Goal: Task Accomplishment & Management: Manage account settings

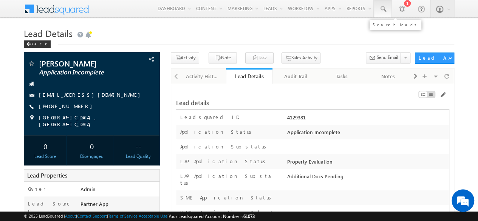
click at [382, 9] on span at bounding box center [383, 9] width 8 height 8
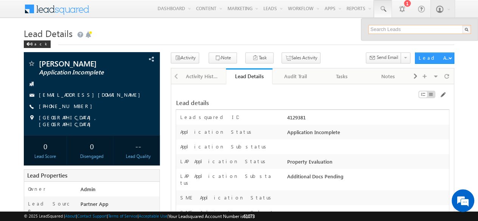
click at [391, 28] on input "text" at bounding box center [419, 29] width 102 height 9
paste input "SBL0010777"
type input "SBL0010777"
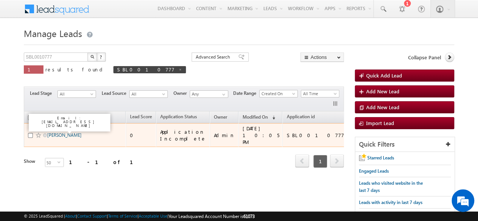
click at [62, 132] on link "[PERSON_NAME]" at bounding box center [64, 135] width 34 height 6
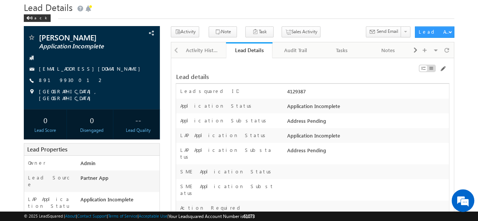
scroll to position [38, 0]
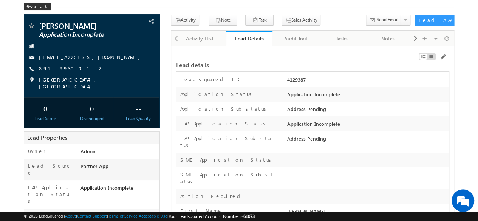
drag, startPoint x: 288, startPoint y: 123, endPoint x: 342, endPoint y: 125, distance: 54.1
click at [342, 125] on div "Application Incomplete" at bounding box center [367, 125] width 164 height 11
drag, startPoint x: 289, startPoint y: 140, endPoint x: 329, endPoint y: 136, distance: 39.4
click at [329, 136] on div "Address Pending" at bounding box center [367, 140] width 164 height 11
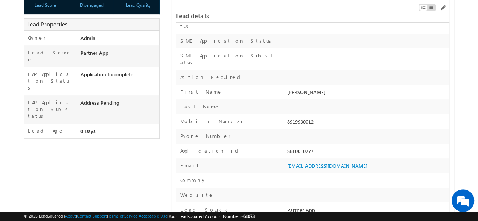
scroll to position [0, 0]
click at [303, 147] on div "SBL0010777" at bounding box center [367, 152] width 164 height 11
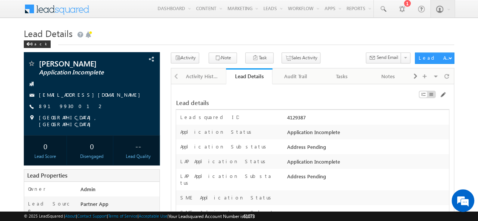
scroll to position [38, 0]
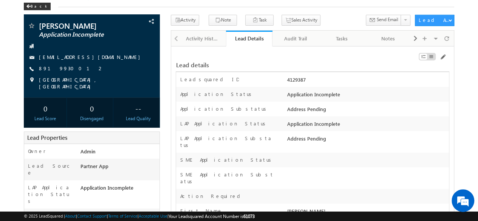
drag, startPoint x: 288, startPoint y: 138, endPoint x: 325, endPoint y: 138, distance: 37.0
click at [325, 138] on div "Address Pending" at bounding box center [367, 140] width 164 height 11
drag, startPoint x: 286, startPoint y: 122, endPoint x: 342, endPoint y: 122, distance: 55.9
click at [342, 122] on div "Application Incomplete" at bounding box center [367, 125] width 164 height 11
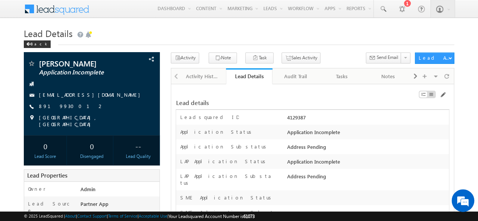
scroll to position [0, 0]
click at [444, 93] on span at bounding box center [442, 95] width 6 height 6
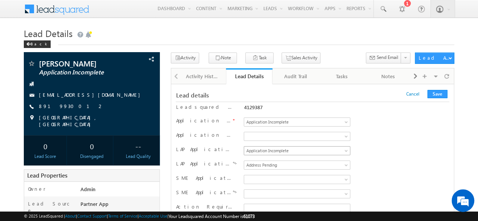
click at [324, 147] on span "Application Incomplete" at bounding box center [295, 150] width 103 height 7
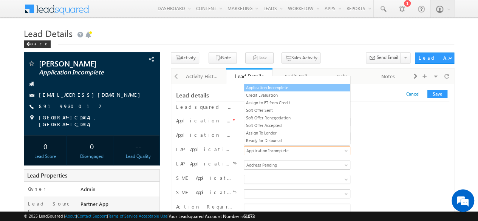
click at [268, 87] on link "Application Incomplete" at bounding box center [297, 87] width 106 height 7
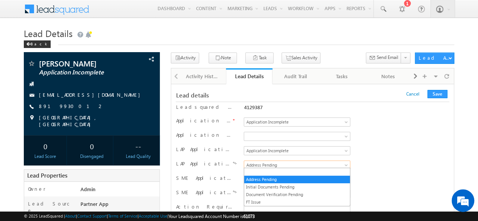
click at [272, 164] on span "Address Pending" at bounding box center [295, 165] width 103 height 7
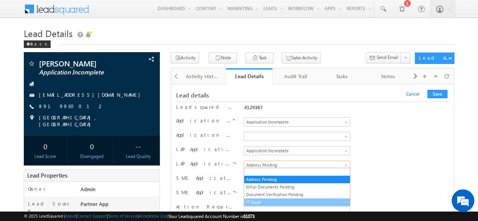
click at [264, 199] on link "FT Issue" at bounding box center [297, 202] width 106 height 7
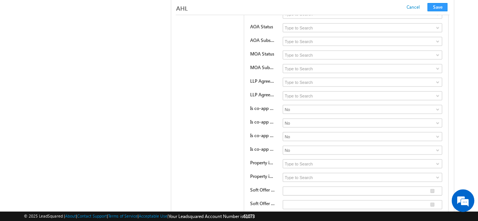
scroll to position [12818, 0]
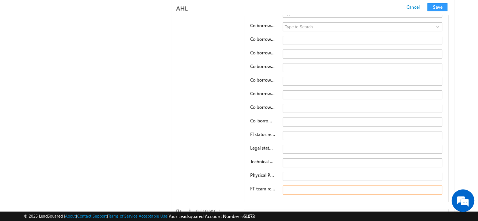
click at [300, 186] on input "text" at bounding box center [362, 190] width 159 height 9
type input "Docs pending"
click at [438, 9] on button "Save" at bounding box center [437, 7] width 20 height 8
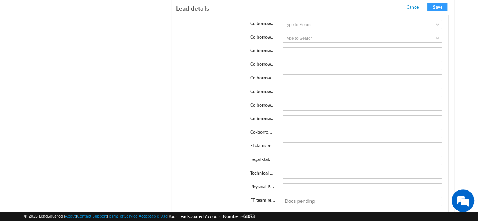
scroll to position [133, 0]
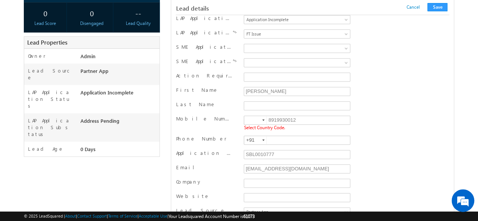
click at [264, 119] on div at bounding box center [263, 120] width 2 height 2
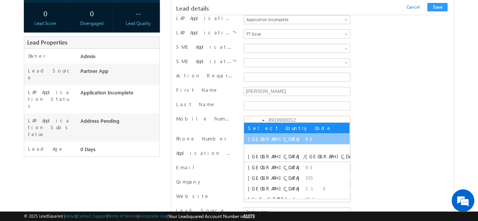
click at [260, 141] on li "India 91" at bounding box center [296, 139] width 105 height 11
type input "+91"
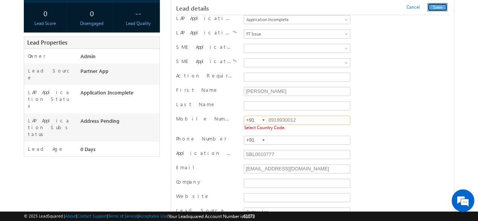
click at [440, 8] on button "Save" at bounding box center [437, 7] width 20 height 8
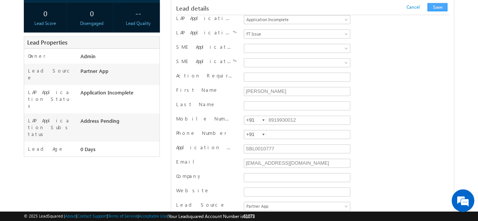
scroll to position [757, 0]
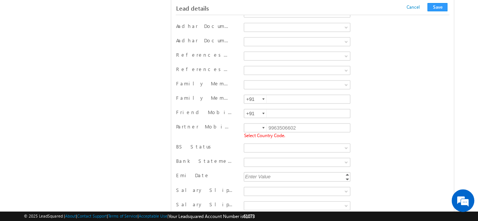
click at [262, 127] on div at bounding box center [263, 128] width 2 height 2
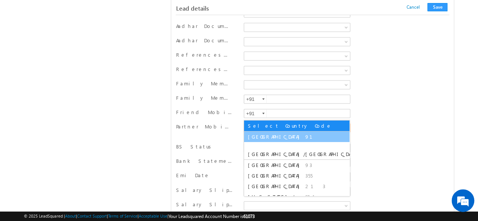
click at [305, 136] on span "91" at bounding box center [313, 136] width 16 height 6
type input "+91"
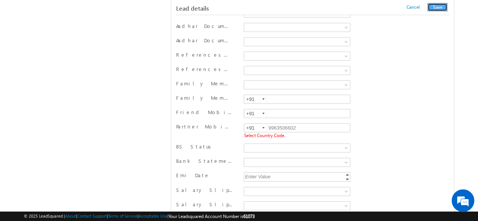
click at [441, 9] on button "Save" at bounding box center [437, 7] width 20 height 8
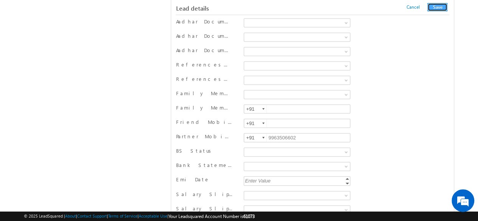
scroll to position [418, 0]
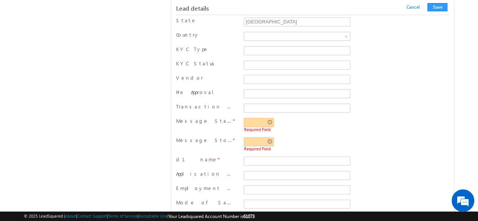
click at [270, 118] on input "text" at bounding box center [259, 122] width 30 height 9
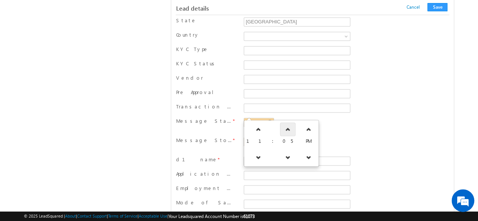
click at [280, 134] on link at bounding box center [287, 129] width 15 height 14
type input "11:06 PM"
click at [394, 91] on div "Pre Approval" at bounding box center [312, 94] width 273 height 11
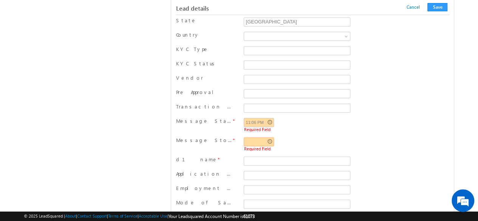
click at [272, 137] on input "text" at bounding box center [259, 141] width 30 height 9
click at [280, 152] on link at bounding box center [287, 149] width 15 height 14
type input "11:06 PM"
click at [405, 89] on div "Pre Approval" at bounding box center [312, 94] width 273 height 11
click at [440, 6] on button "Save" at bounding box center [437, 7] width 20 height 8
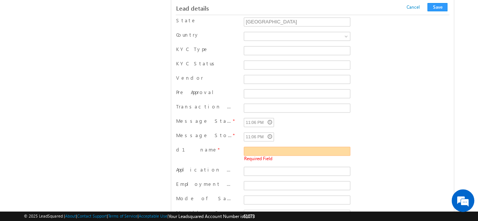
scroll to position [446, 0]
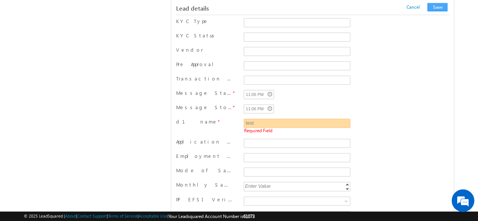
type input "test"
click at [436, 5] on button "Save" at bounding box center [437, 7] width 20 height 8
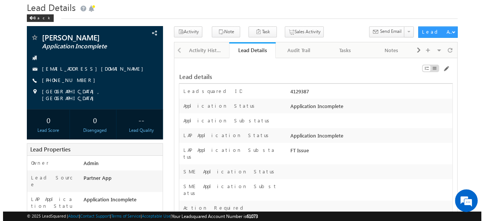
scroll to position [38, 0]
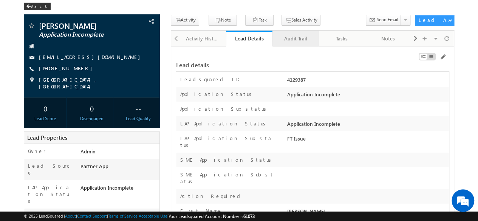
click at [291, 34] on div "Audit Trail" at bounding box center [295, 38] width 34 height 9
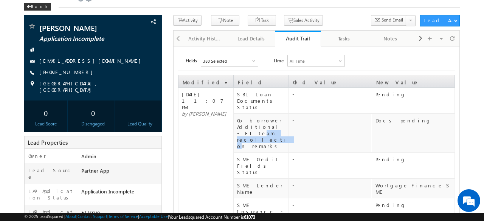
drag, startPoint x: 251, startPoint y: 119, endPoint x: 281, endPoint y: 121, distance: 29.9
click at [281, 120] on div "Co borrower Additional - FT team recollection remarks" at bounding box center [262, 133] width 51 height 32
click at [406, 114] on td "Docs pending" at bounding box center [412, 133] width 83 height 39
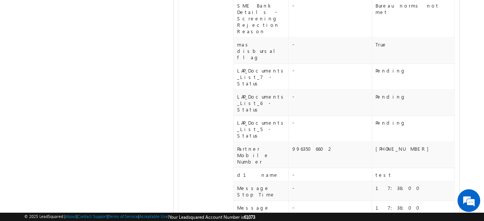
scroll to position [302, 0]
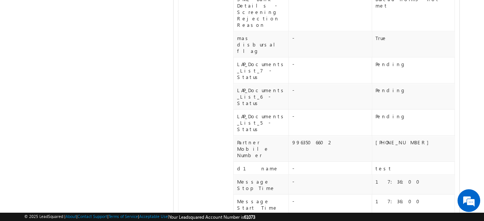
drag, startPoint x: 298, startPoint y: 105, endPoint x: 335, endPoint y: 105, distance: 36.3
drag, startPoint x: 382, startPoint y: 105, endPoint x: 402, endPoint y: 105, distance: 19.3
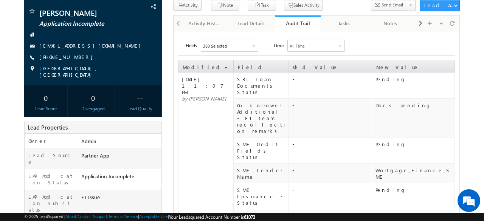
scroll to position [0, 0]
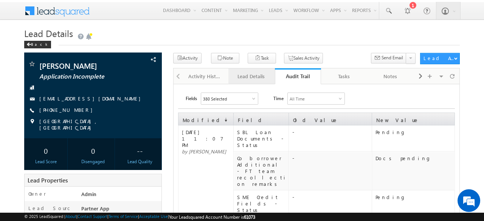
click at [254, 80] on link "Lead Details" at bounding box center [251, 76] width 46 height 16
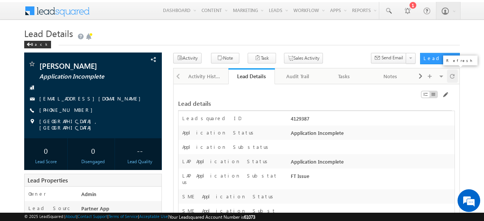
click at [452, 72] on span at bounding box center [452, 76] width 5 height 13
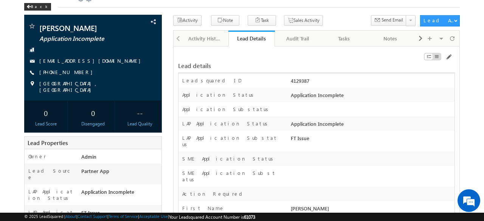
scroll to position [38, 0]
click at [449, 57] on span at bounding box center [448, 57] width 6 height 6
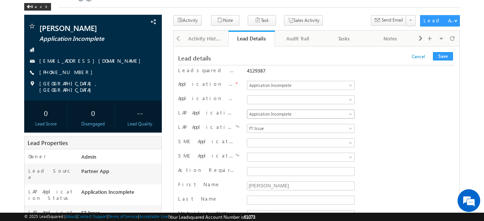
click at [277, 114] on span "Application Incomplete" at bounding box center [299, 114] width 104 height 7
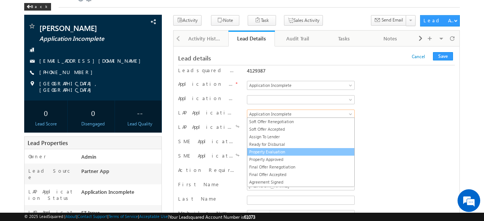
click at [263, 148] on link "Property Evaluation" at bounding box center [300, 151] width 107 height 7
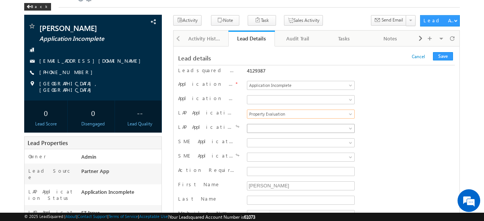
click at [269, 127] on span at bounding box center [299, 128] width 104 height 7
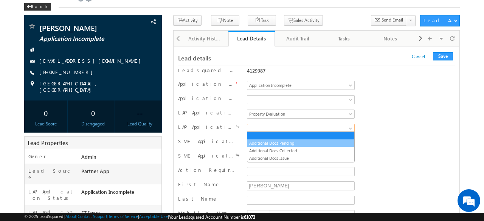
click at [270, 140] on link "Additional Docs Pending" at bounding box center [300, 143] width 107 height 7
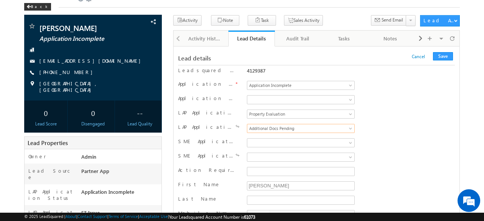
click at [391, 108] on div "LAP Application Status Application Incomplete Credit Evaluation Assign to FT fr…" at bounding box center [316, 115] width 277 height 14
click at [442, 56] on button "Save" at bounding box center [443, 56] width 20 height 8
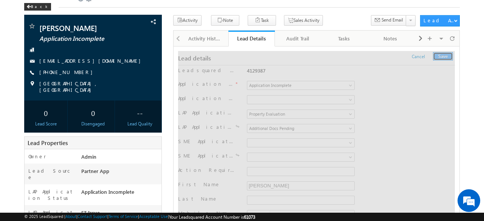
scroll to position [0, 0]
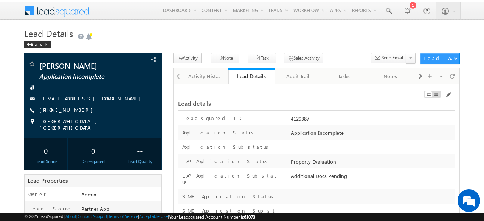
click at [246, 32] on h1 "Lead Details" at bounding box center [241, 33] width 435 height 13
click at [295, 75] on div "Audit Trail" at bounding box center [298, 76] width 34 height 9
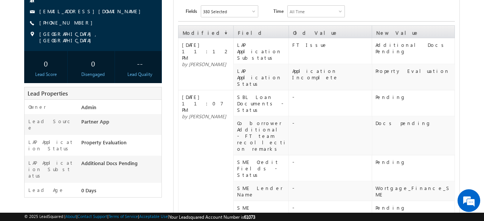
scroll to position [76, 0]
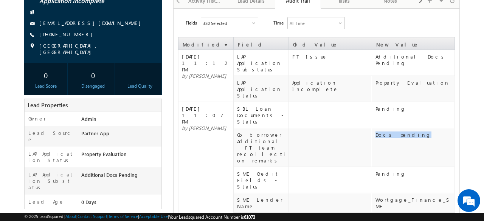
drag, startPoint x: 376, startPoint y: 109, endPoint x: 405, endPoint y: 111, distance: 29.2
click at [405, 131] on div "Docs pending" at bounding box center [414, 134] width 79 height 6
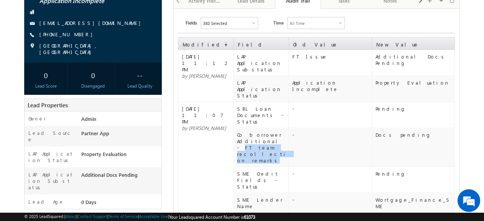
drag, startPoint x: 240, startPoint y: 114, endPoint x: 264, endPoint y: 122, distance: 25.6
click at [264, 131] on div "Co borrower Additional - FT team recollection remarks" at bounding box center [262, 147] width 51 height 32
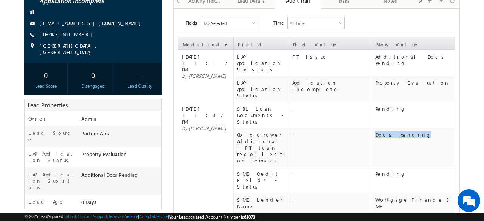
drag, startPoint x: 373, startPoint y: 109, endPoint x: 405, endPoint y: 114, distance: 32.8
click at [405, 128] on td "Docs pending" at bounding box center [412, 147] width 83 height 39
click at [379, 131] on div "Docs pending" at bounding box center [414, 134] width 79 height 6
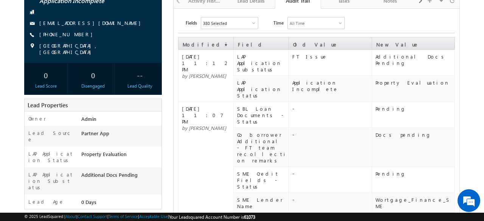
click at [250, 37] on th "Field" at bounding box center [261, 43] width 55 height 12
click at [313, 128] on td "-" at bounding box center [330, 147] width 83 height 39
click at [269, 105] on div "SBL Loan Documents - Status" at bounding box center [262, 114] width 51 height 19
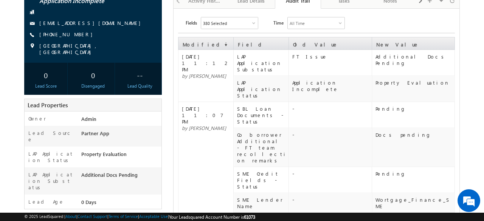
click at [386, 102] on td "Pending" at bounding box center [412, 115] width 83 height 26
